Goal: Information Seeking & Learning: Understand process/instructions

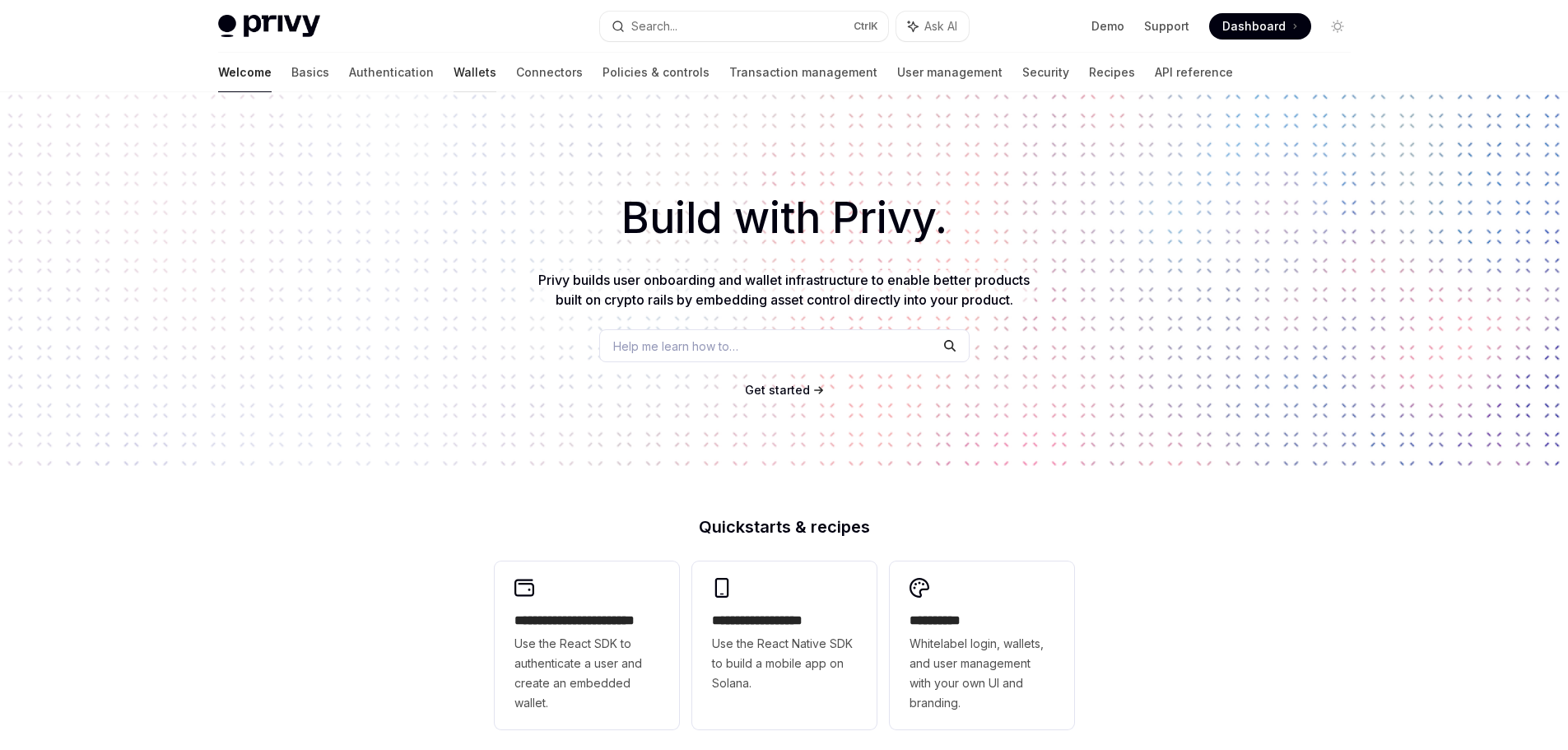
click at [454, 72] on link "Wallets" at bounding box center [475, 72] width 43 height 40
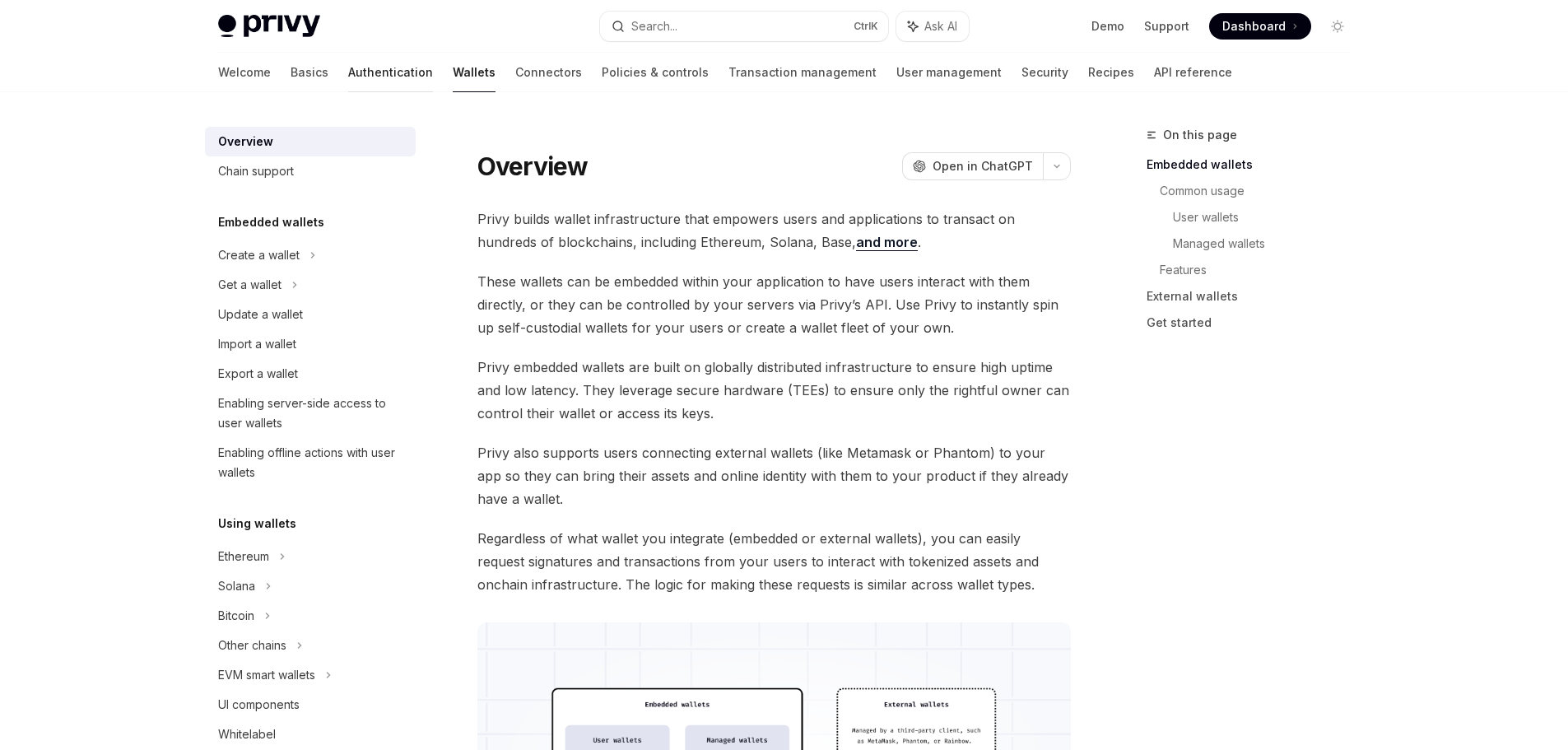
click at [348, 73] on link "Authentication" at bounding box center [390, 72] width 85 height 40
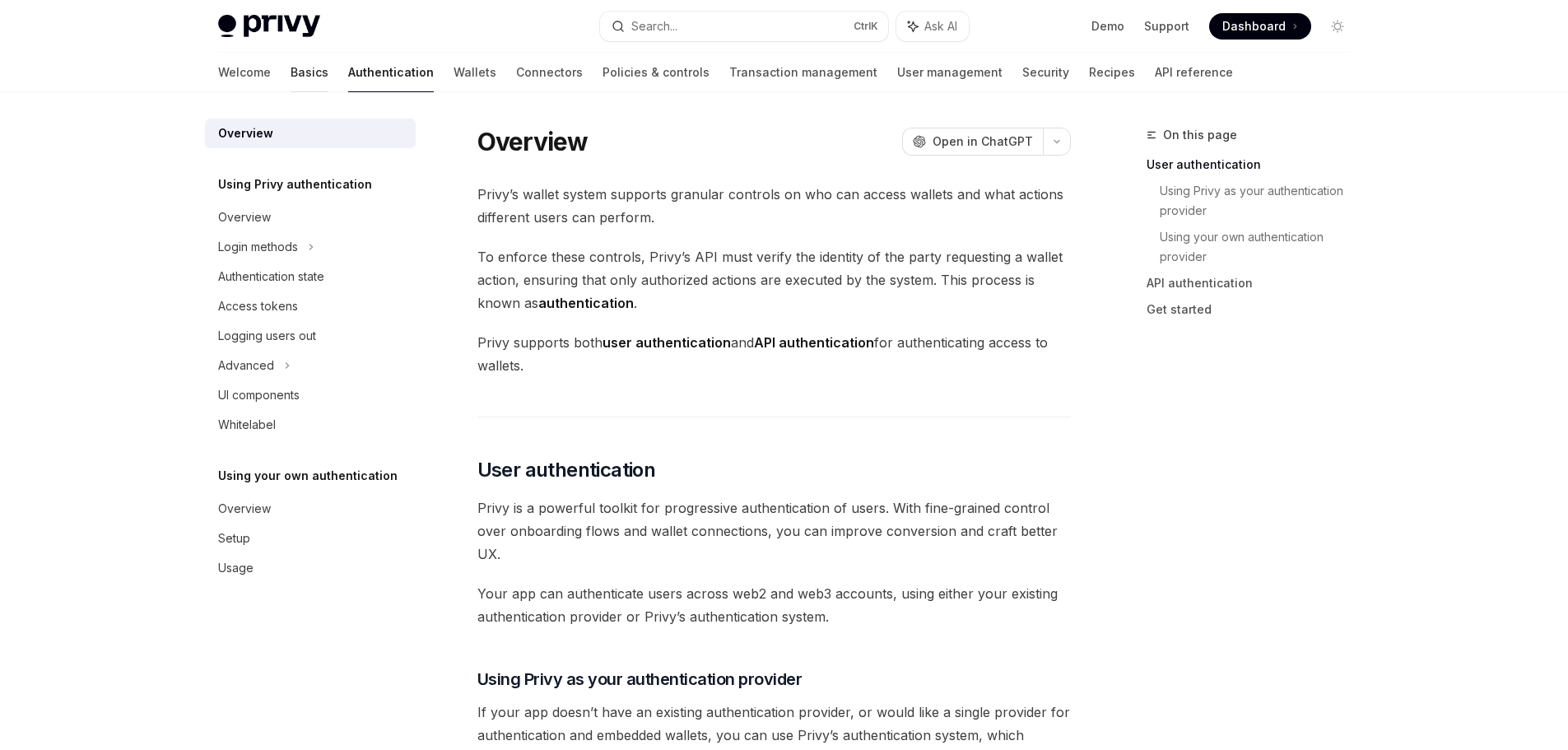
click at [291, 79] on link "Basics" at bounding box center [310, 72] width 38 height 40
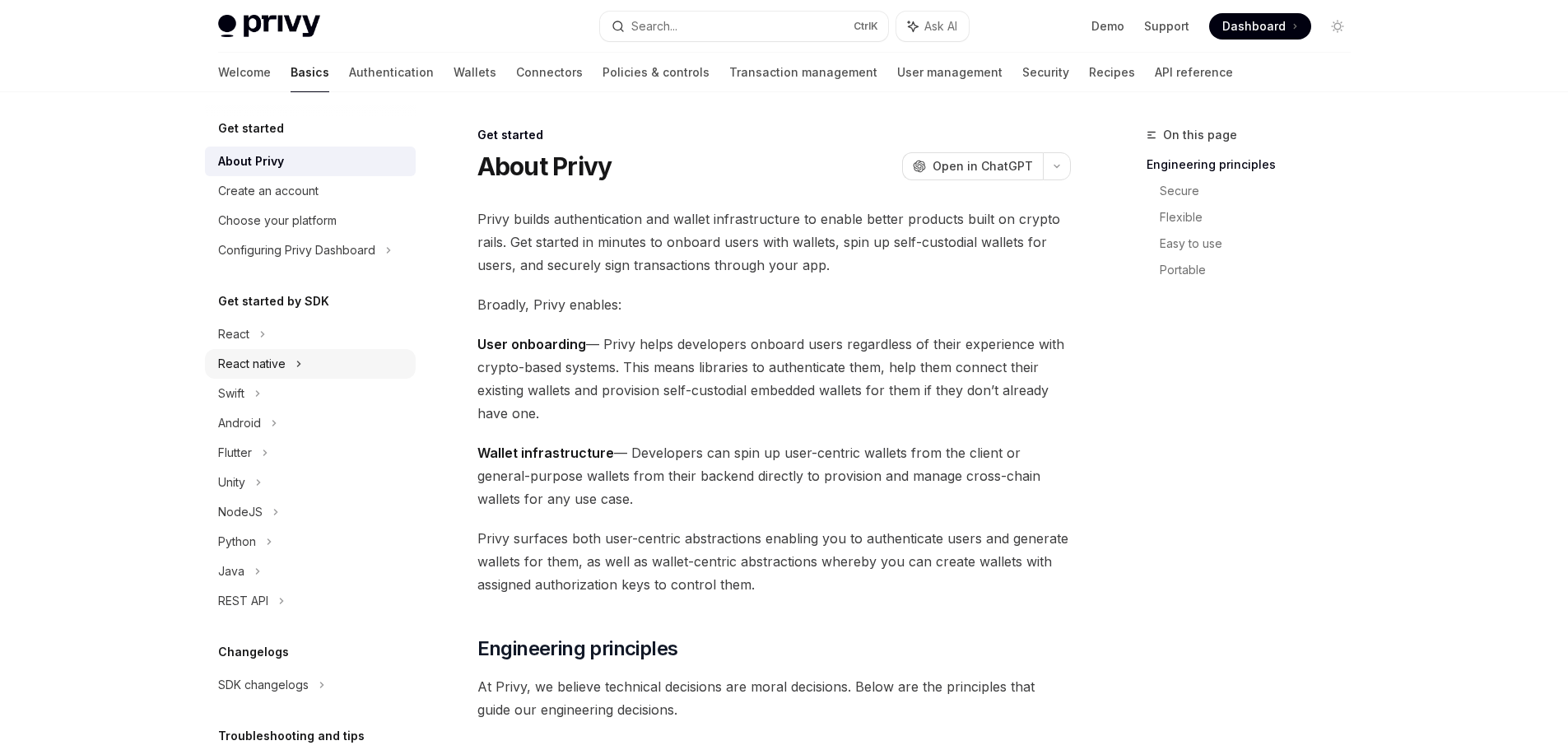
click at [278, 366] on div "React native" at bounding box center [252, 363] width 67 height 20
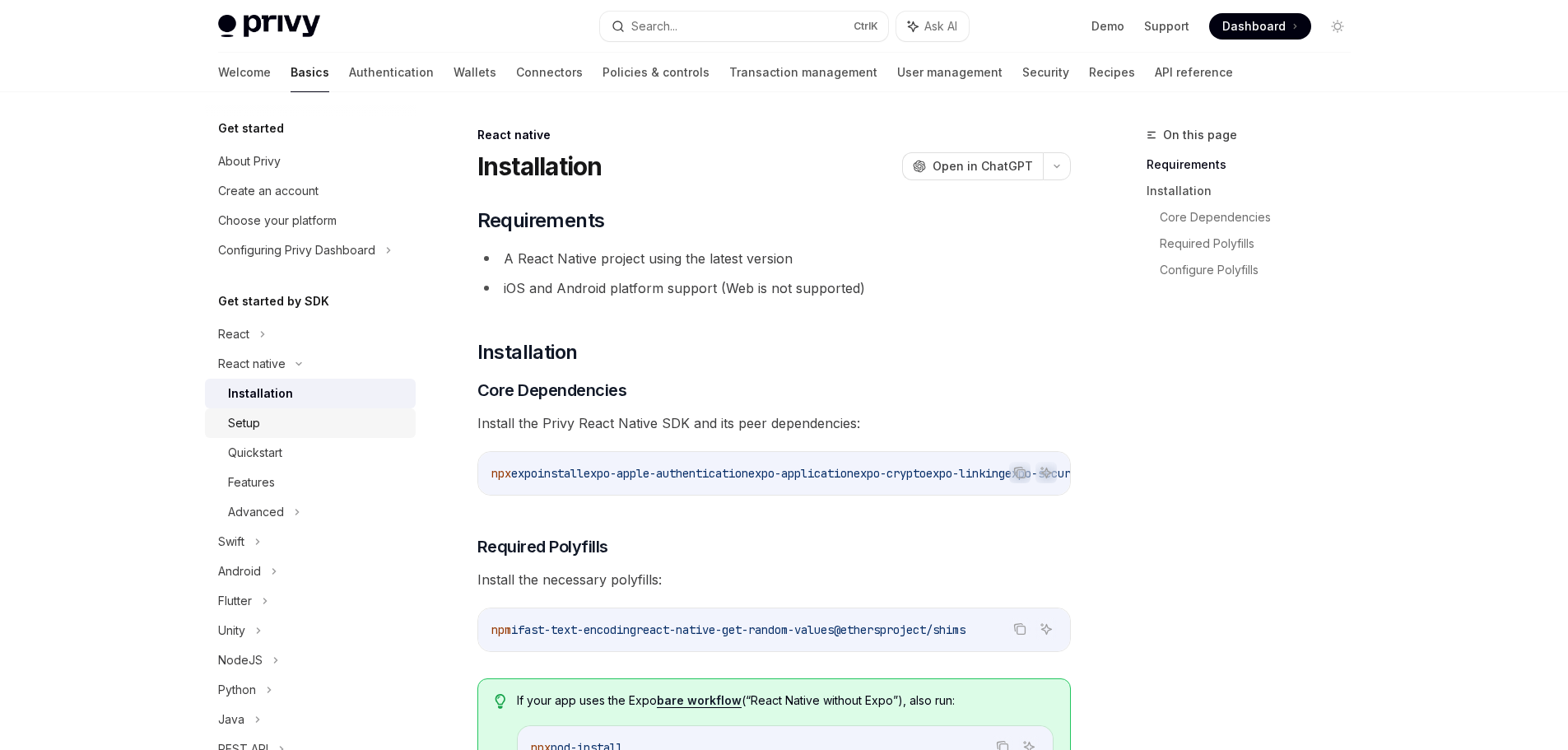
click at [274, 421] on div "Setup" at bounding box center [317, 423] width 178 height 20
type textarea "*"
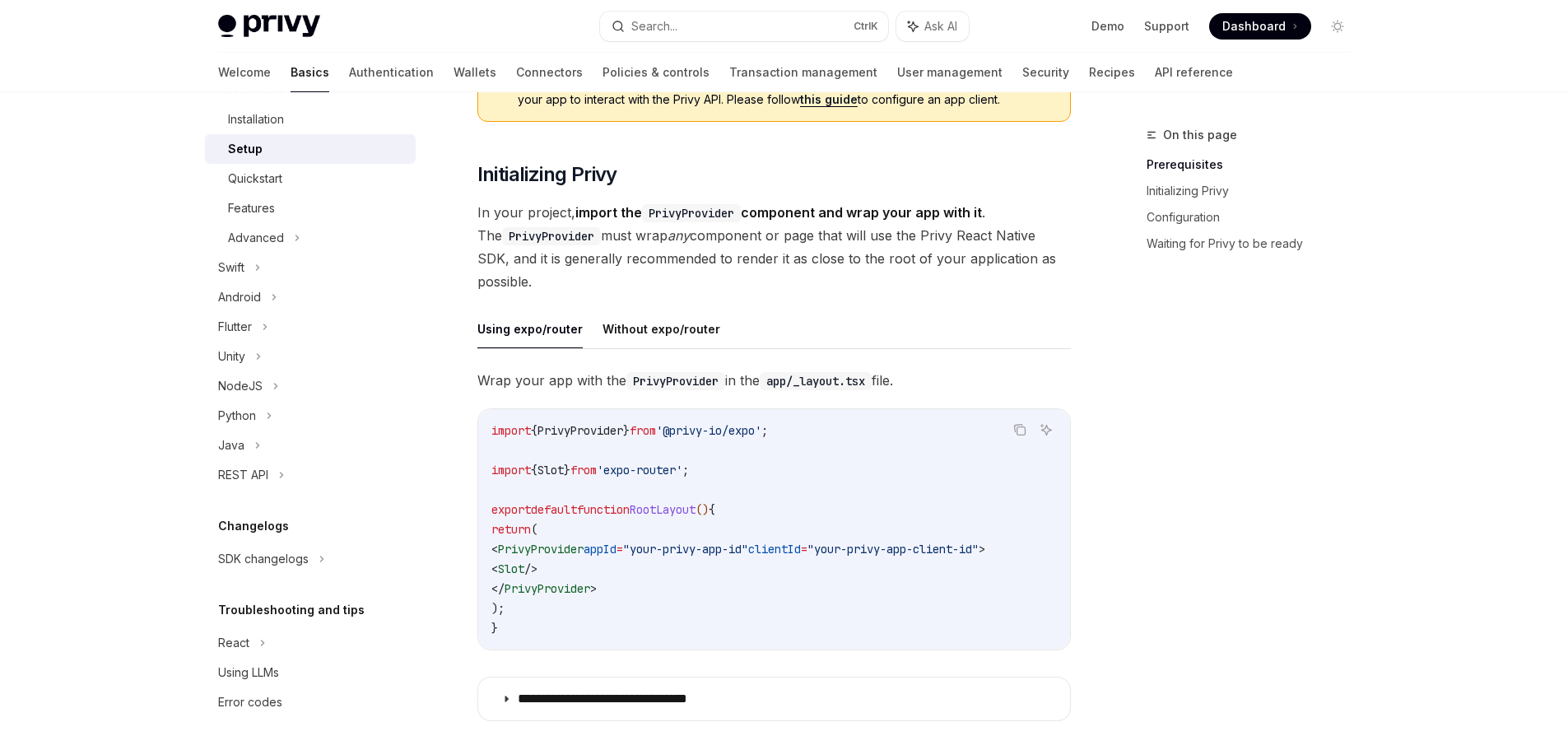
scroll to position [249, 0]
